Goal: Information Seeking & Learning: Learn about a topic

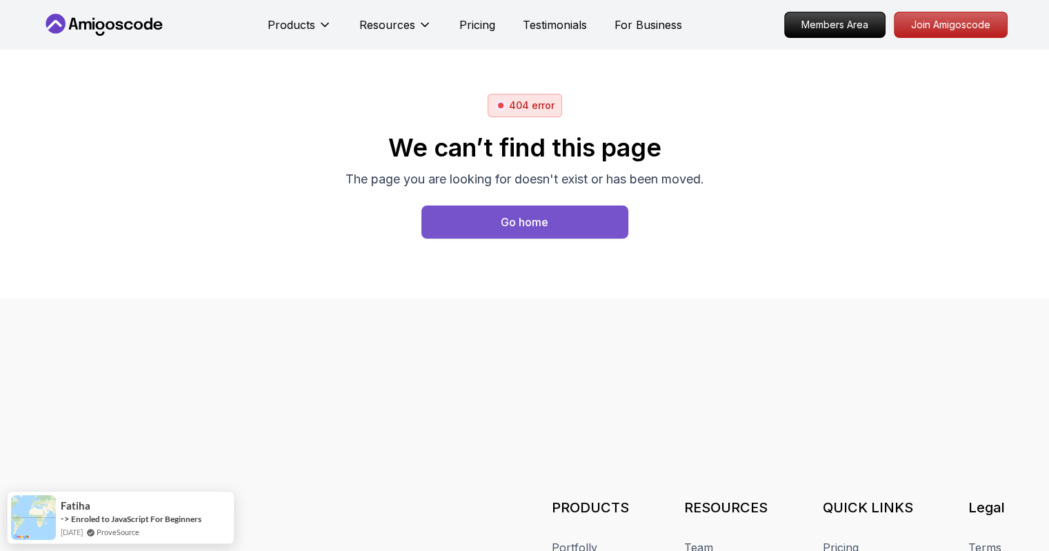
click at [498, 231] on button "Go home" at bounding box center [524, 222] width 207 height 33
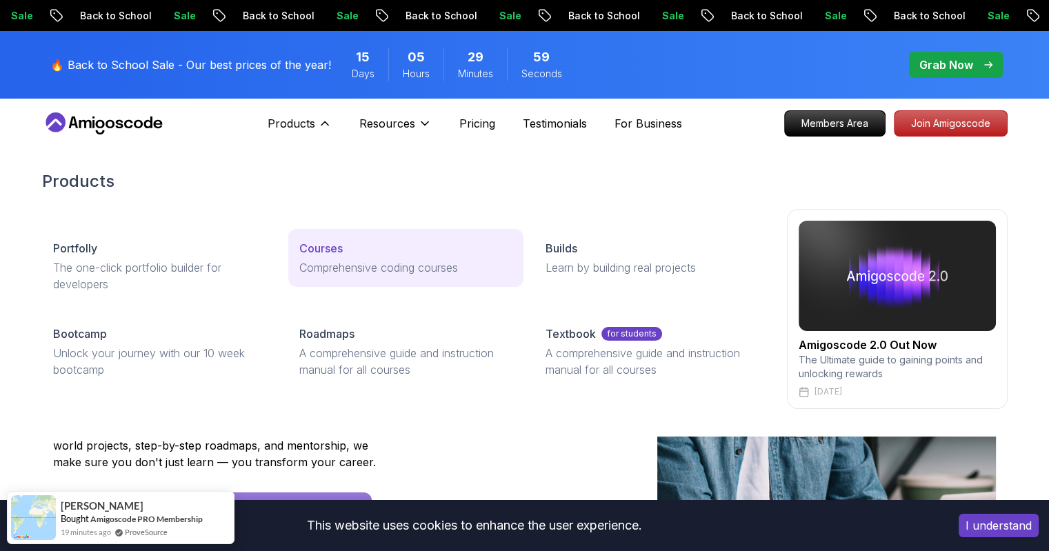
click at [372, 275] on link "Courses Comprehensive coding courses" at bounding box center [405, 258] width 235 height 58
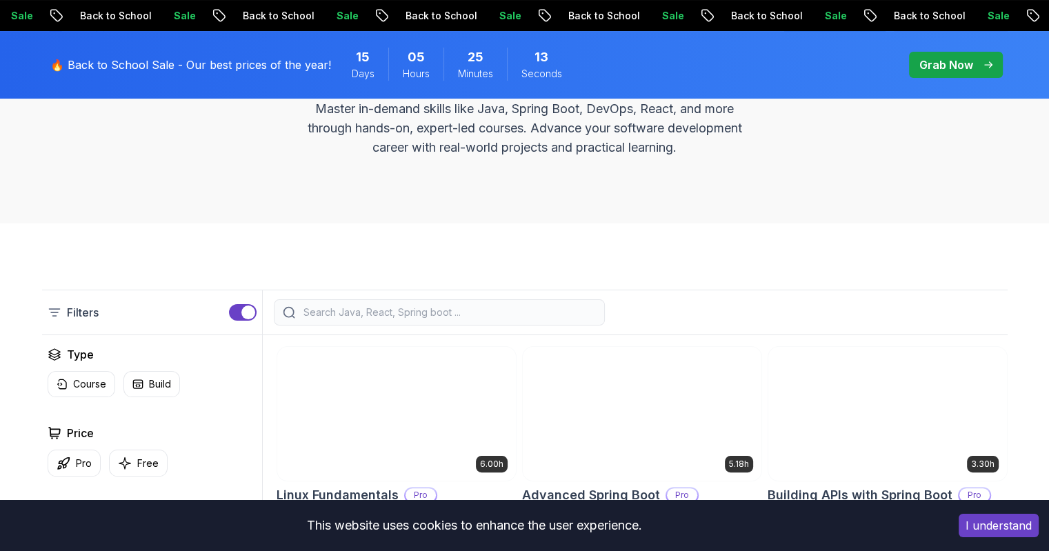
scroll to position [345, 0]
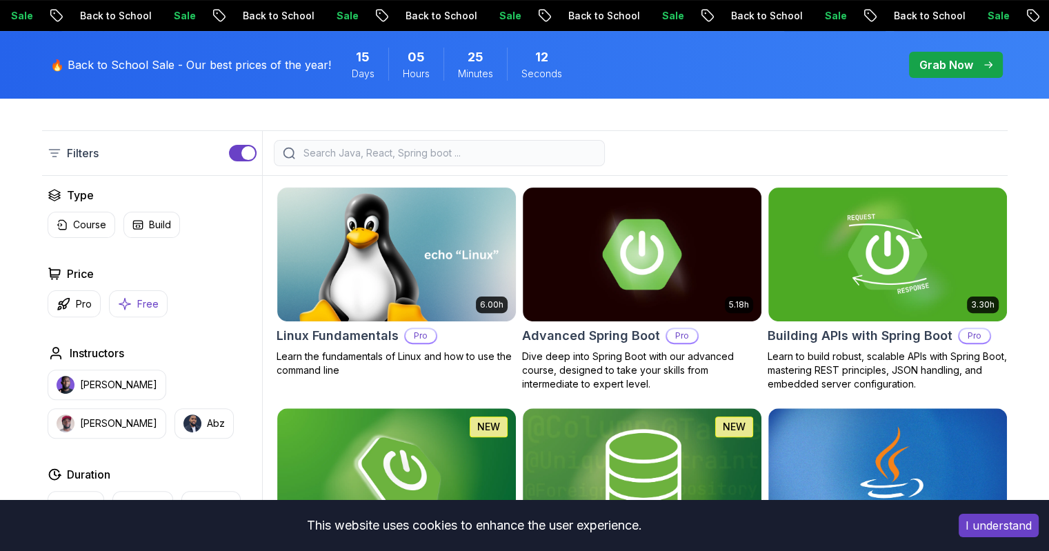
click at [138, 297] on p "Free" at bounding box center [147, 304] width 21 height 14
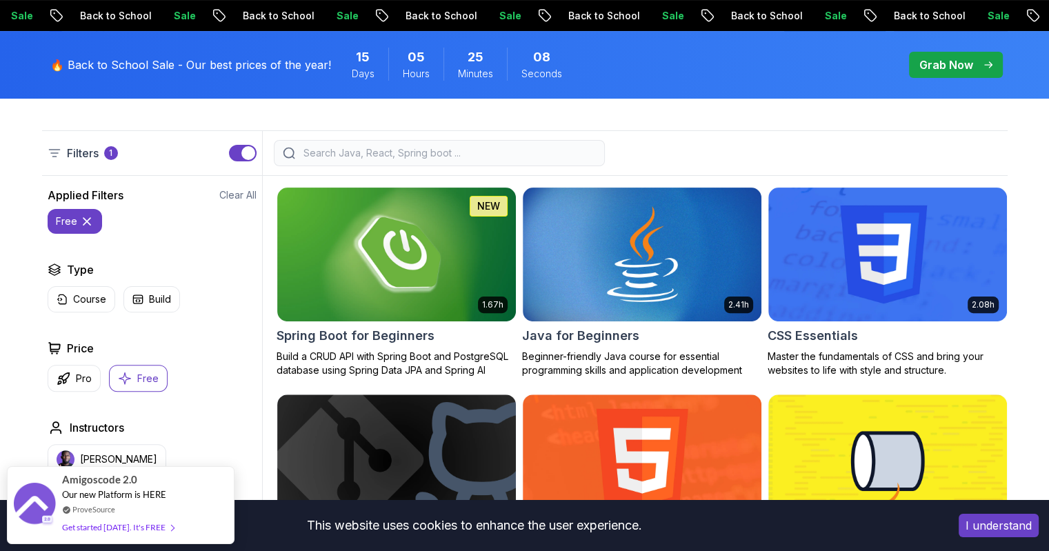
click at [401, 150] on input "search" at bounding box center [448, 153] width 295 height 14
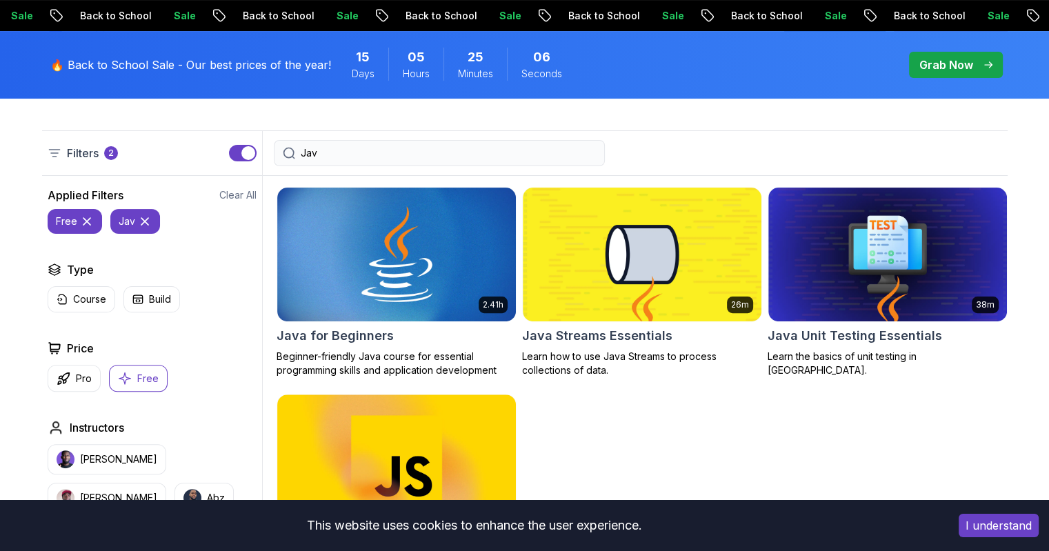
type input "Java"
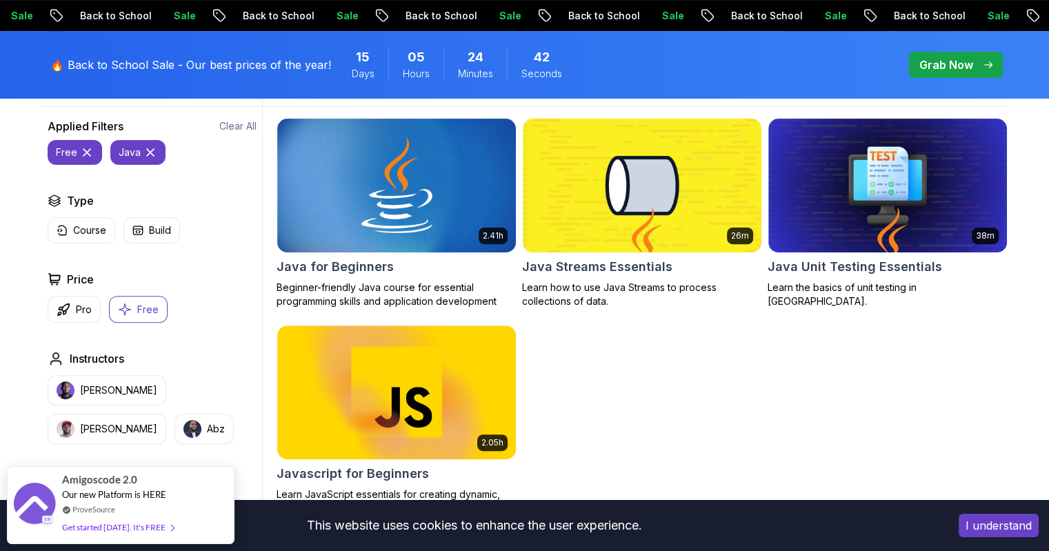
scroll to position [483, 0]
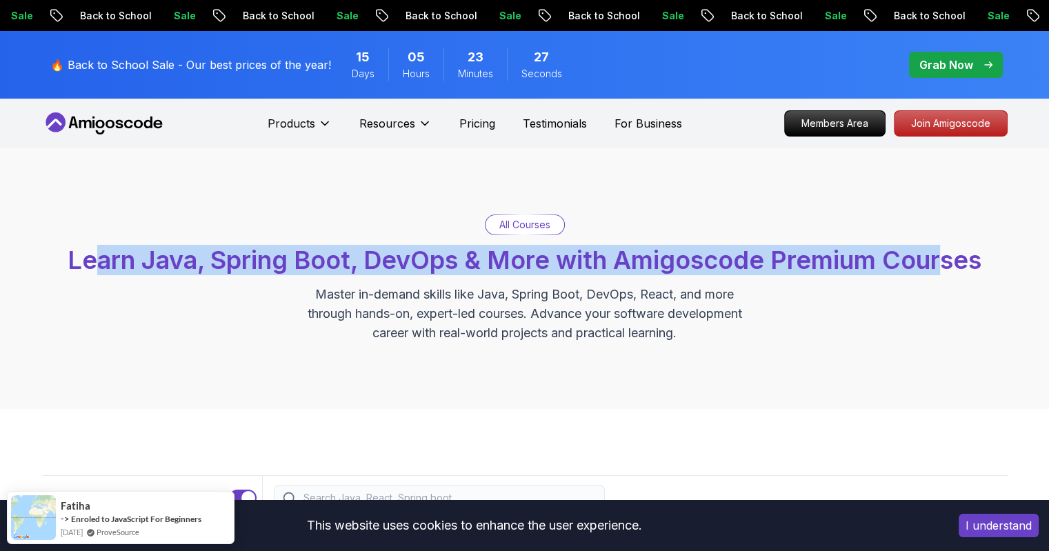
drag, startPoint x: 99, startPoint y: 254, endPoint x: 947, endPoint y: 266, distance: 847.8
click at [947, 266] on span "Learn Java, Spring Boot, DevOps & More with Amigoscode Premium Courses" at bounding box center [525, 260] width 914 height 30
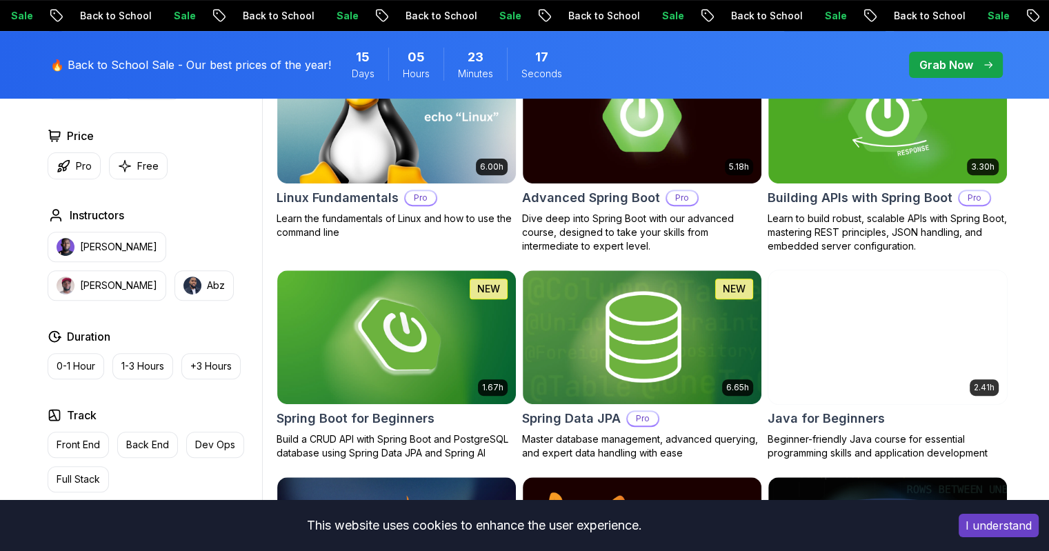
scroll to position [621, 0]
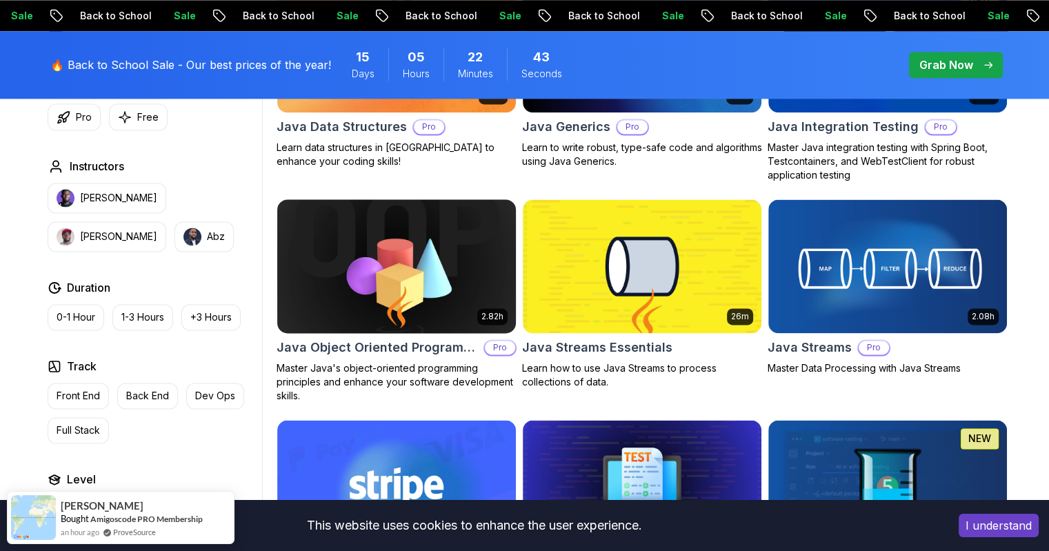
scroll to position [2069, 0]
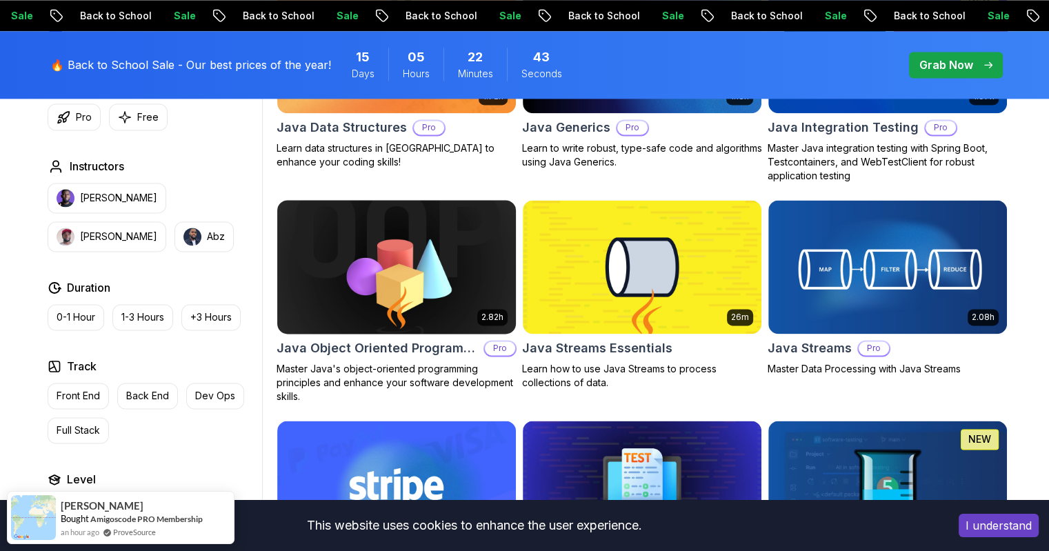
click at [412, 253] on img at bounding box center [396, 267] width 250 height 140
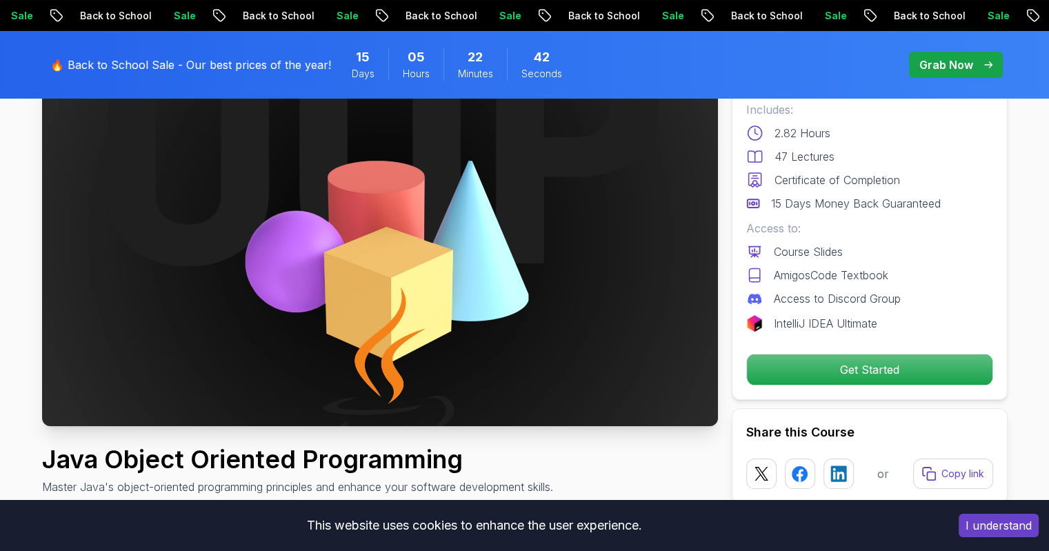
scroll to position [138, 0]
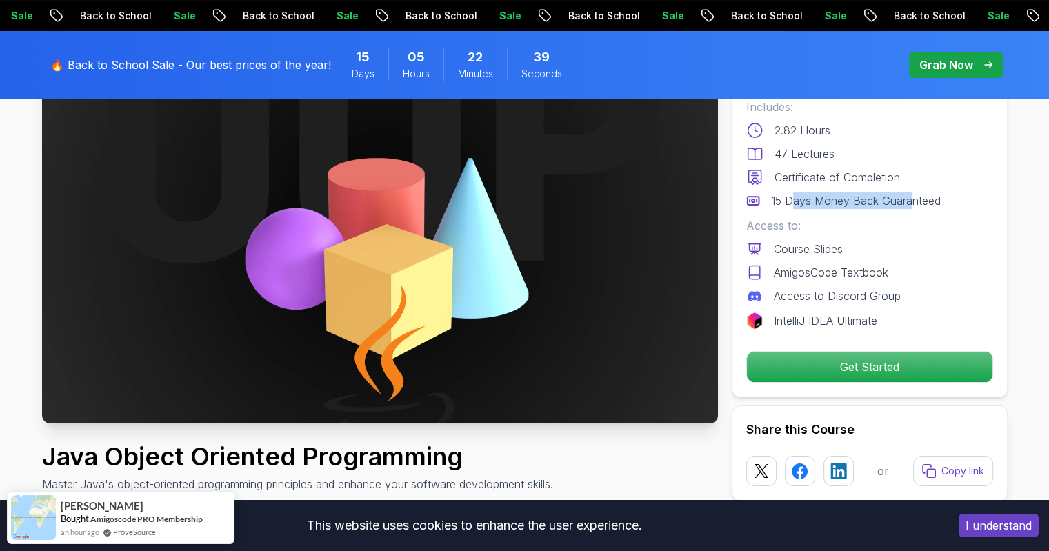
drag, startPoint x: 793, startPoint y: 198, endPoint x: 913, endPoint y: 200, distance: 119.3
click at [913, 200] on p "15 Days Money Back Guaranteed" at bounding box center [856, 200] width 170 height 17
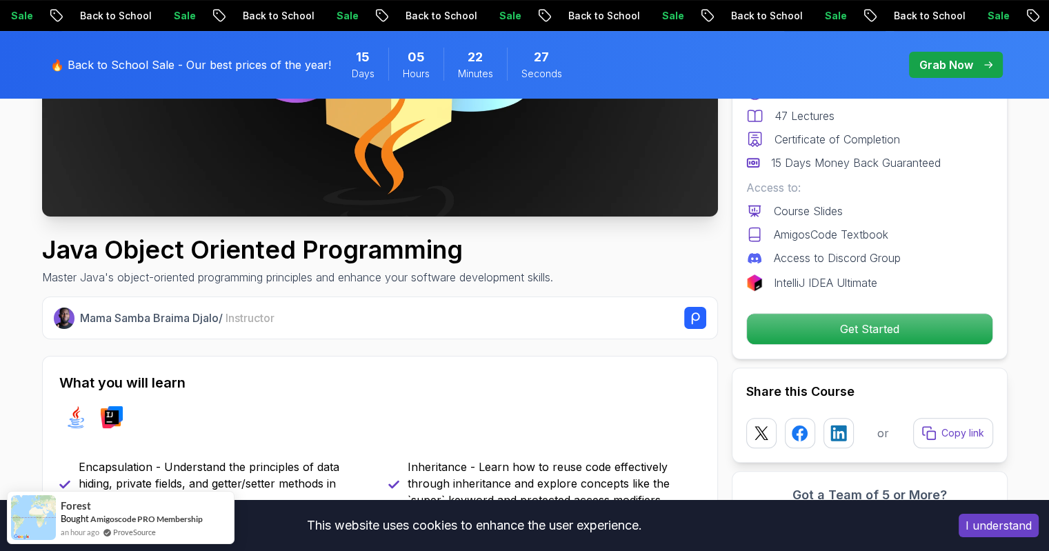
scroll to position [0, 0]
